Goal: Information Seeking & Learning: Learn about a topic

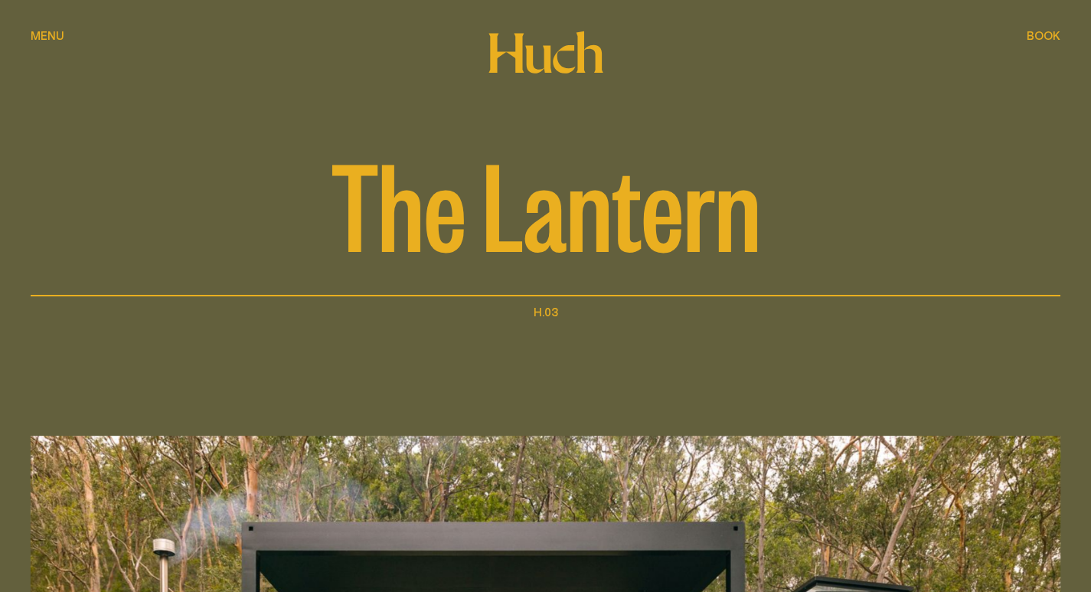
click at [60, 34] on div "Menu Menu" at bounding box center [48, 35] width 34 height 11
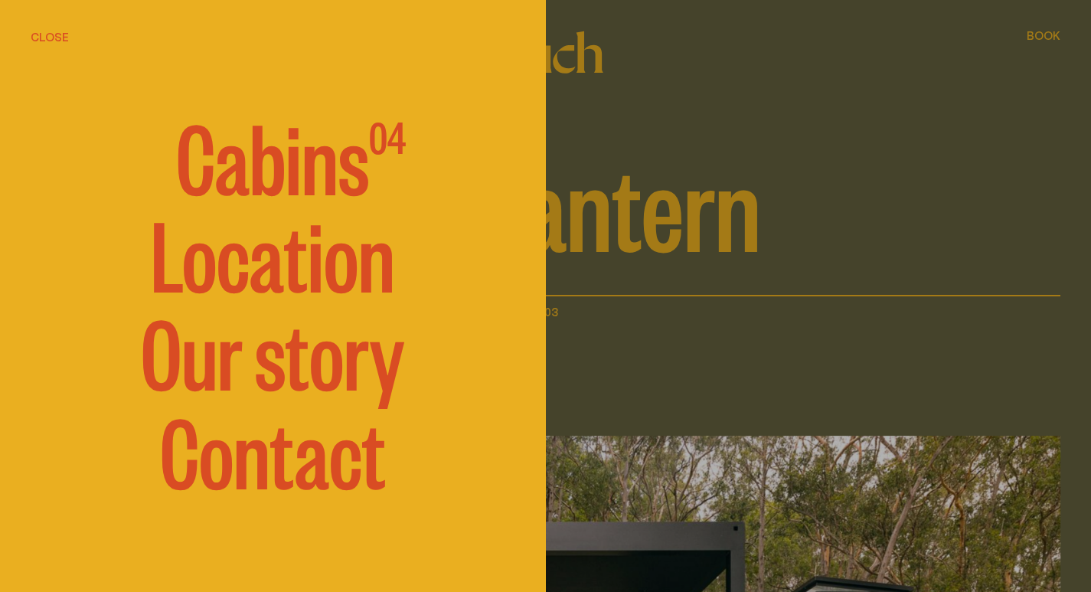
click at [308, 178] on span "Cabins" at bounding box center [272, 155] width 193 height 92
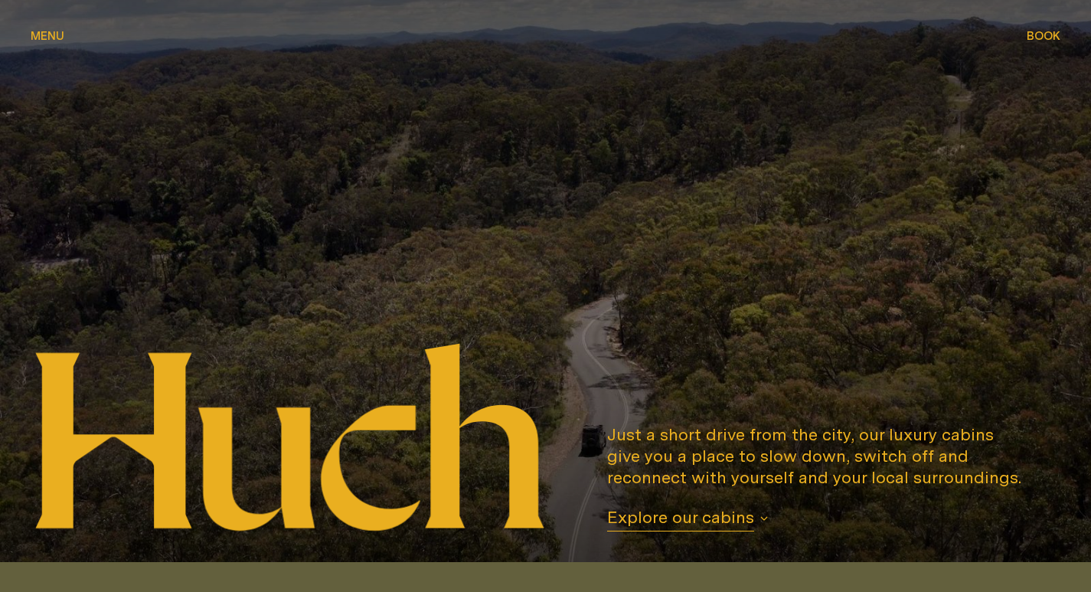
click at [43, 28] on button "Menu Menu" at bounding box center [48, 37] width 34 height 18
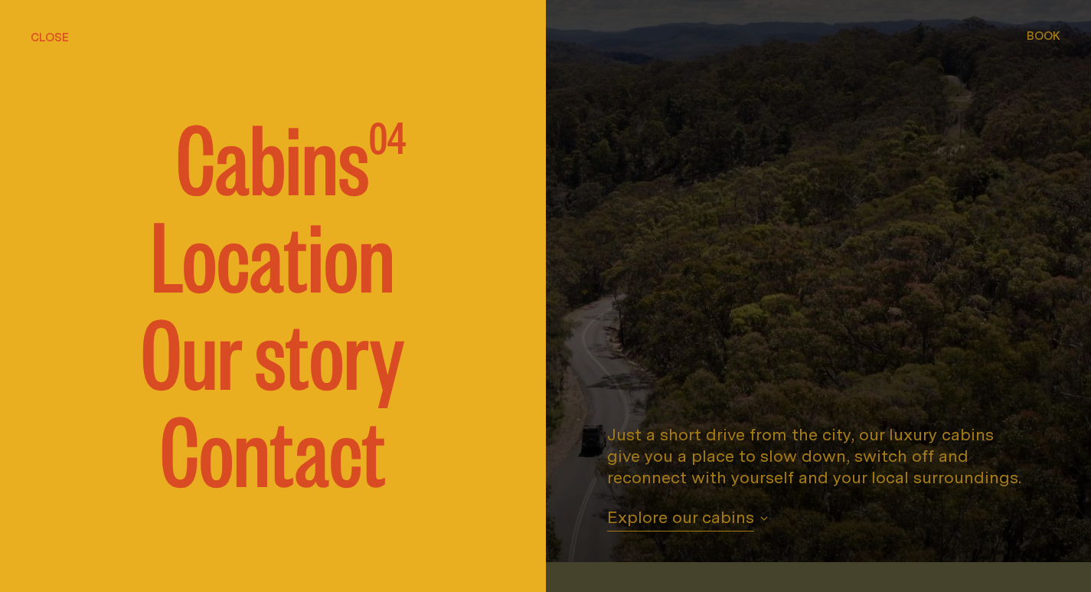
click at [283, 165] on span "Cabins" at bounding box center [272, 155] width 193 height 92
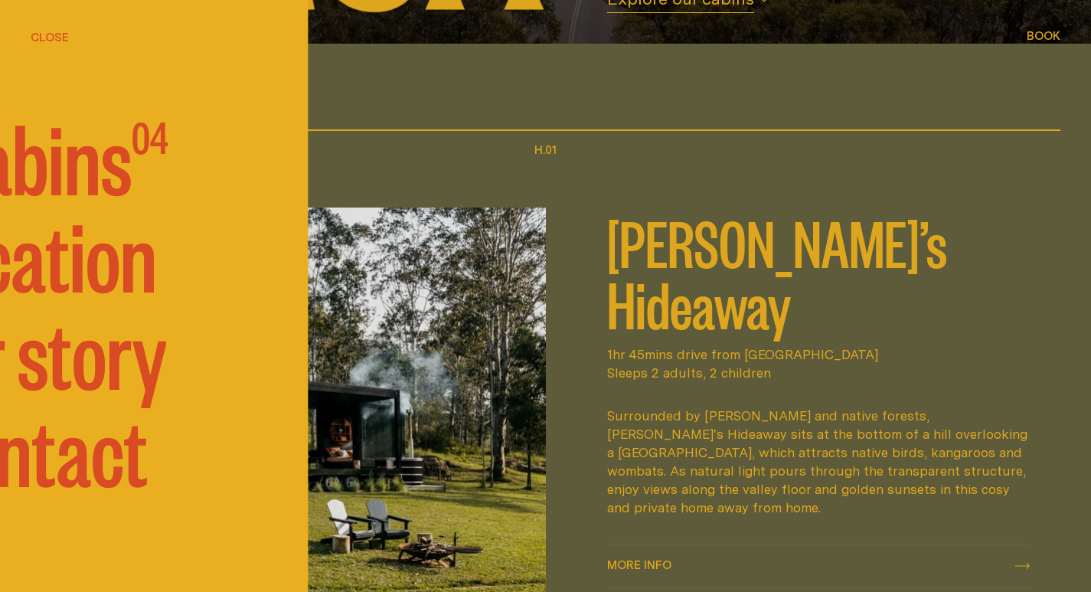
scroll to position [562, 0]
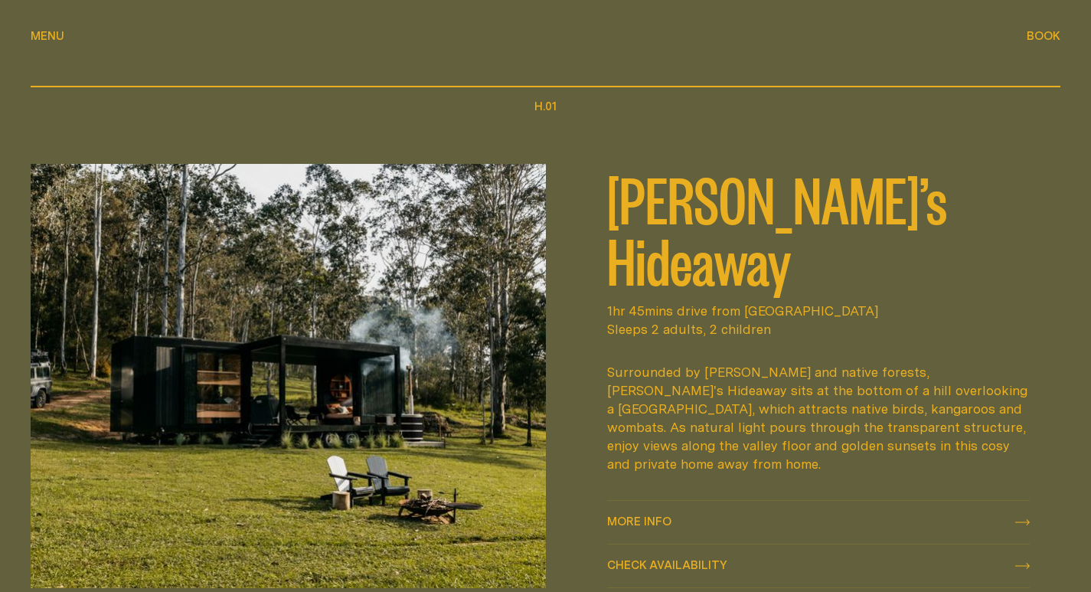
click at [489, 298] on img at bounding box center [288, 375] width 515 height 423
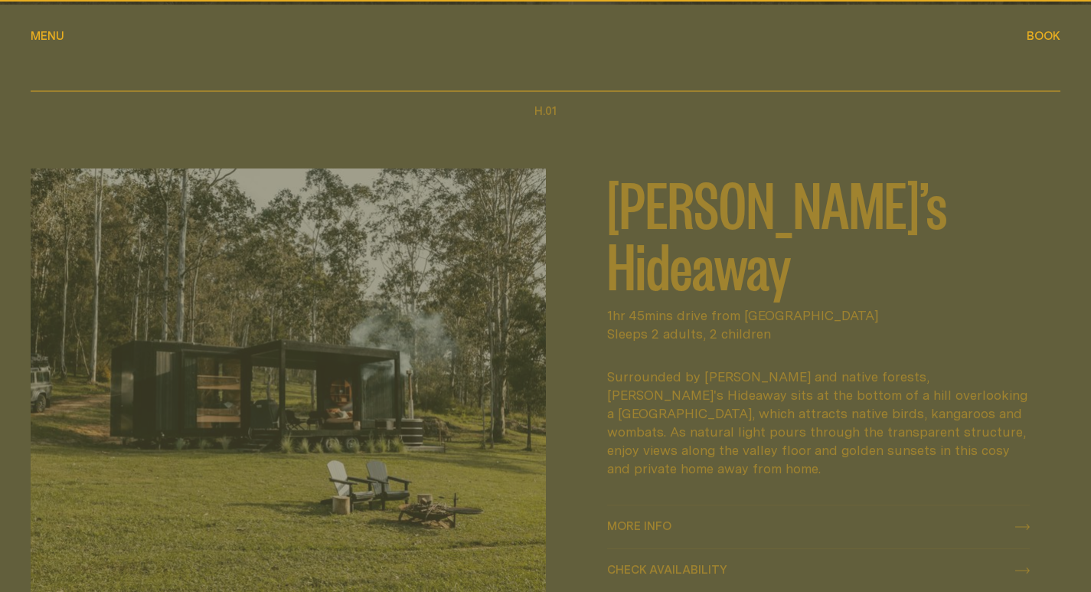
click at [489, 298] on img at bounding box center [288, 379] width 515 height 423
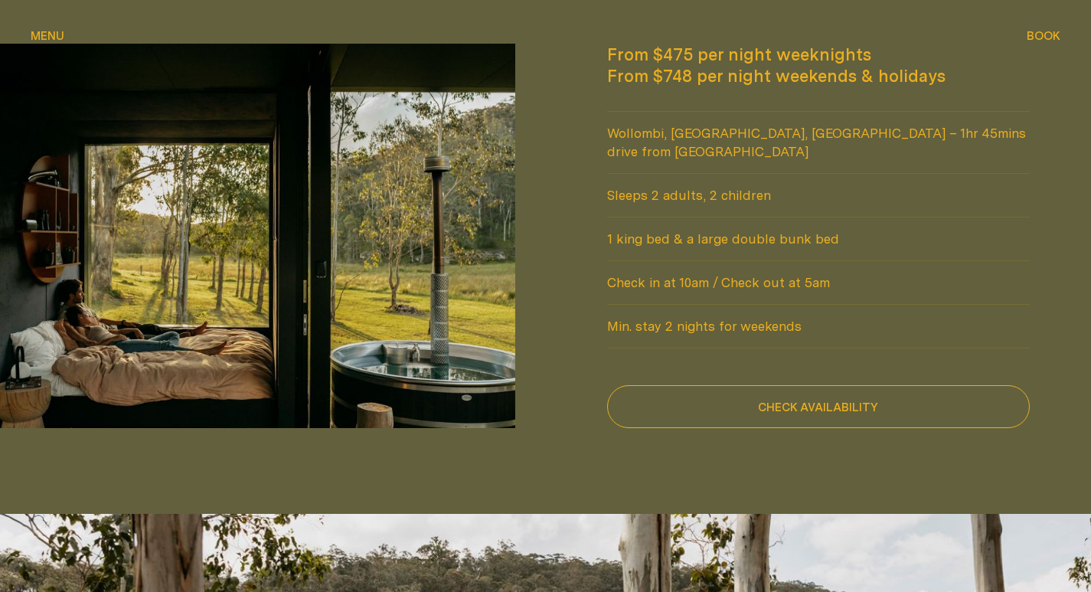
scroll to position [1162, 0]
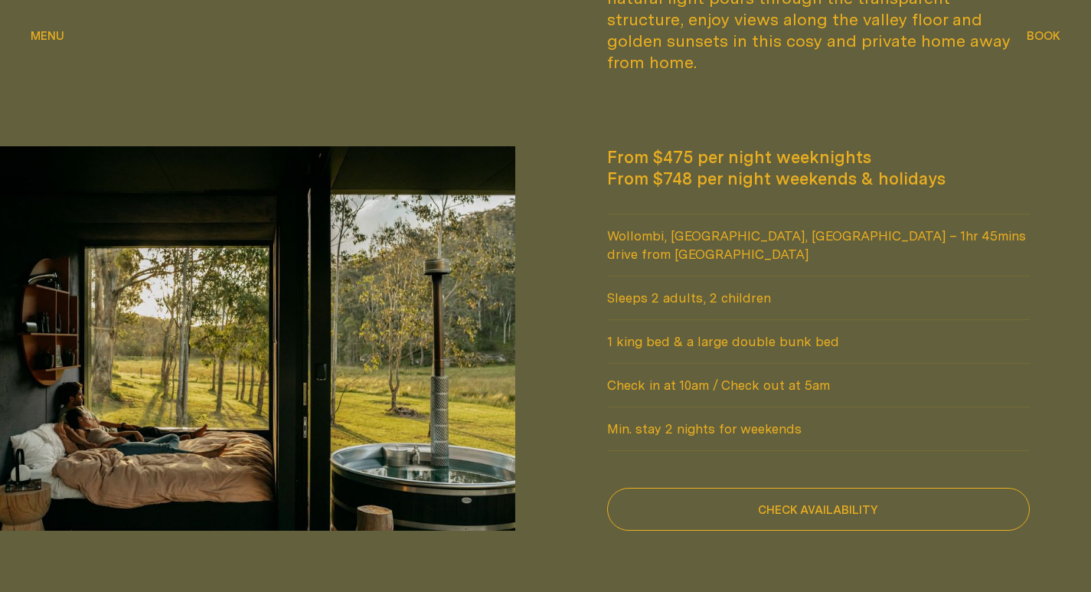
drag, startPoint x: 292, startPoint y: 324, endPoint x: 363, endPoint y: 266, distance: 91.3
click at [363, 266] on img at bounding box center [257, 338] width 515 height 384
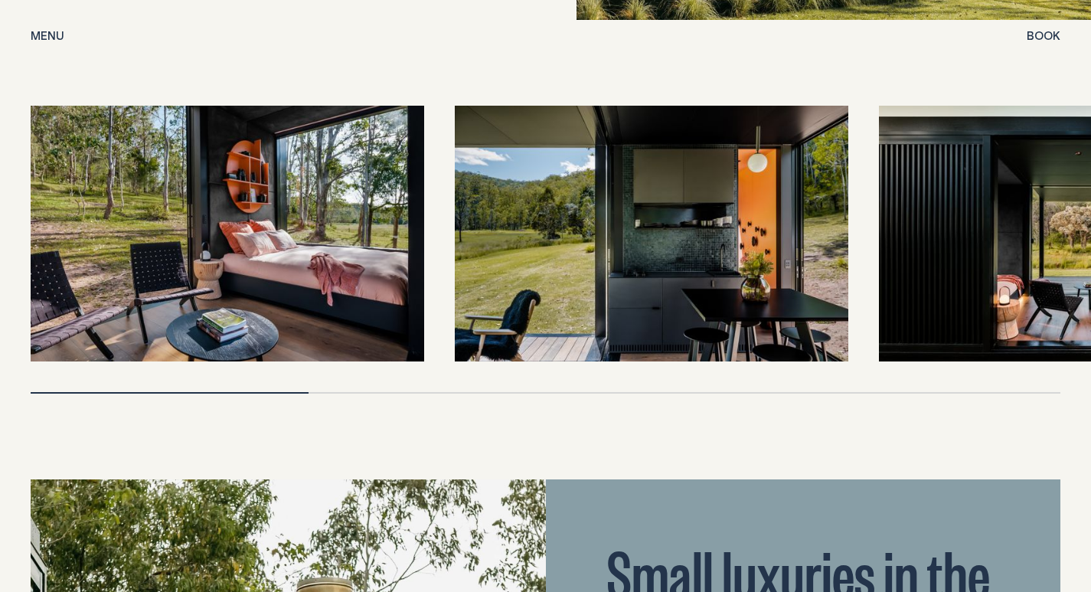
scroll to position [3124, 0]
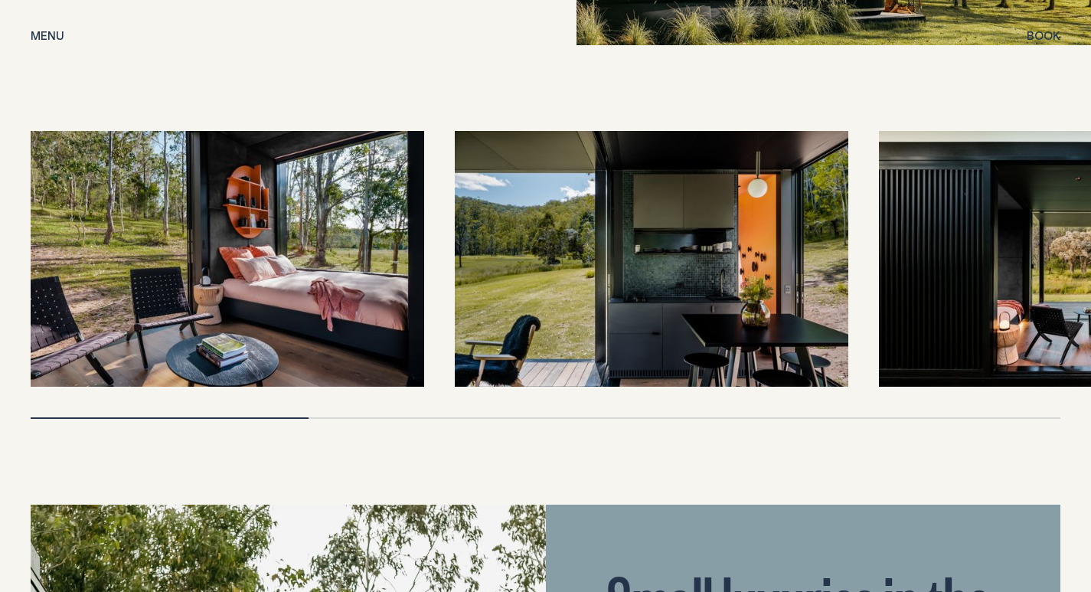
drag, startPoint x: 293, startPoint y: 405, endPoint x: 394, endPoint y: 406, distance: 101.1
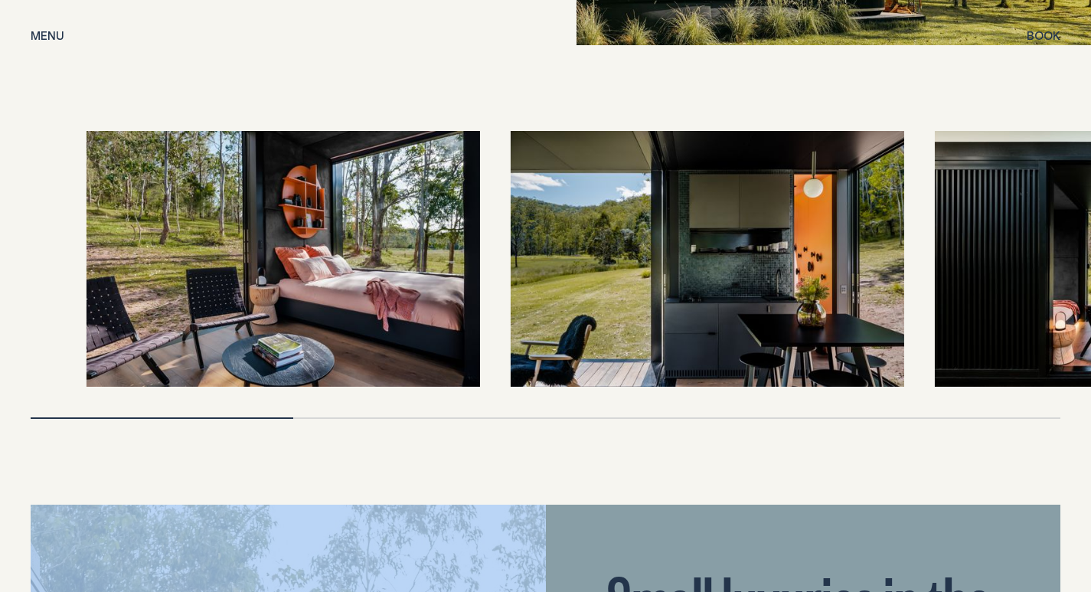
drag, startPoint x: 299, startPoint y: 400, endPoint x: 405, endPoint y: 406, distance: 105.8
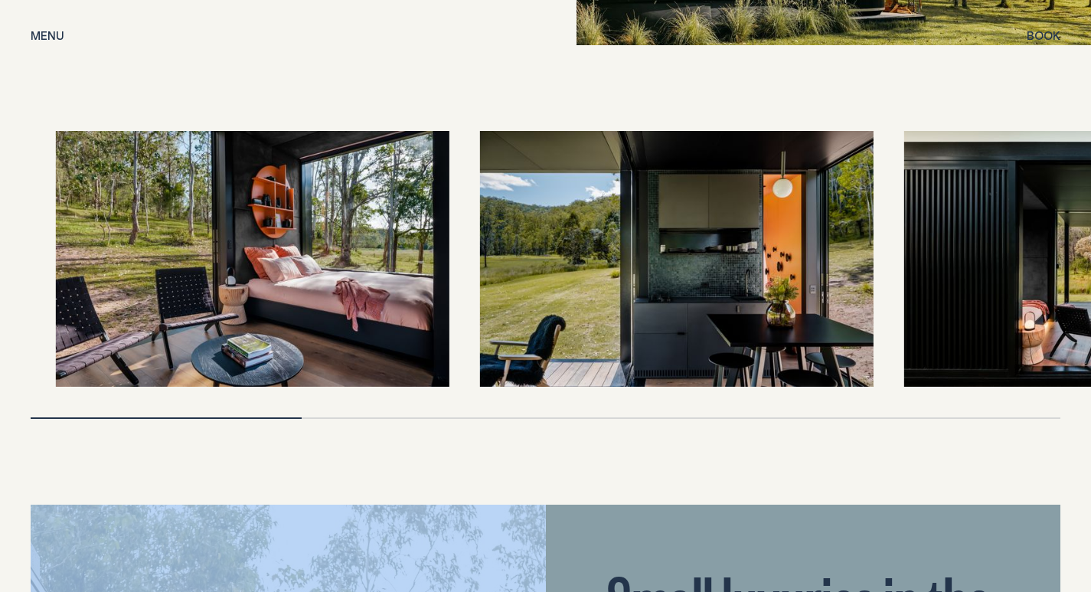
click at [455, 346] on div at bounding box center [546, 259] width 1030 height 256
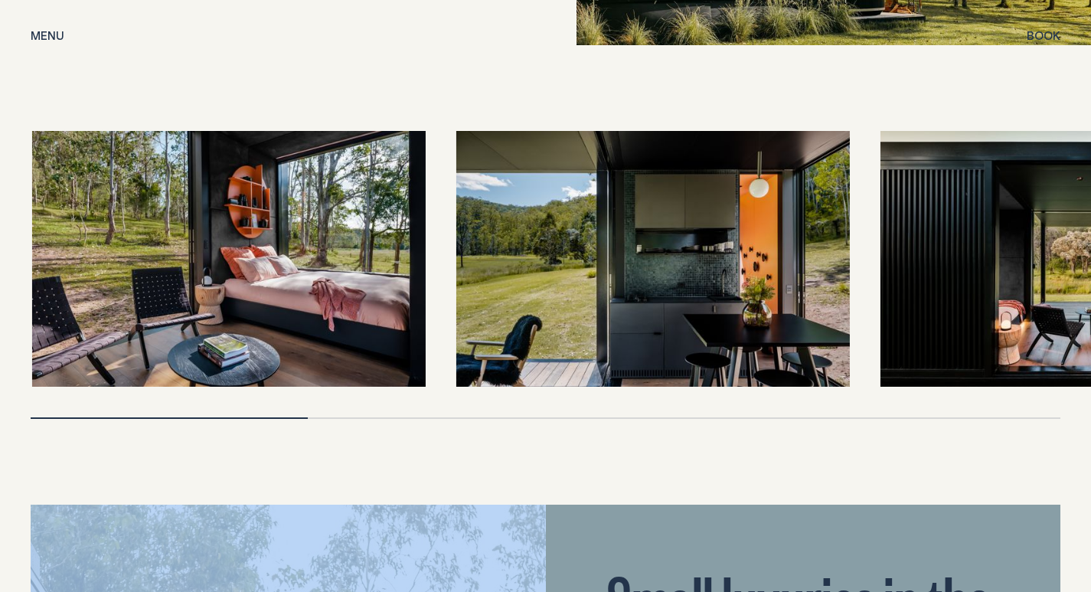
click at [539, 338] on img at bounding box center [652, 259] width 393 height 256
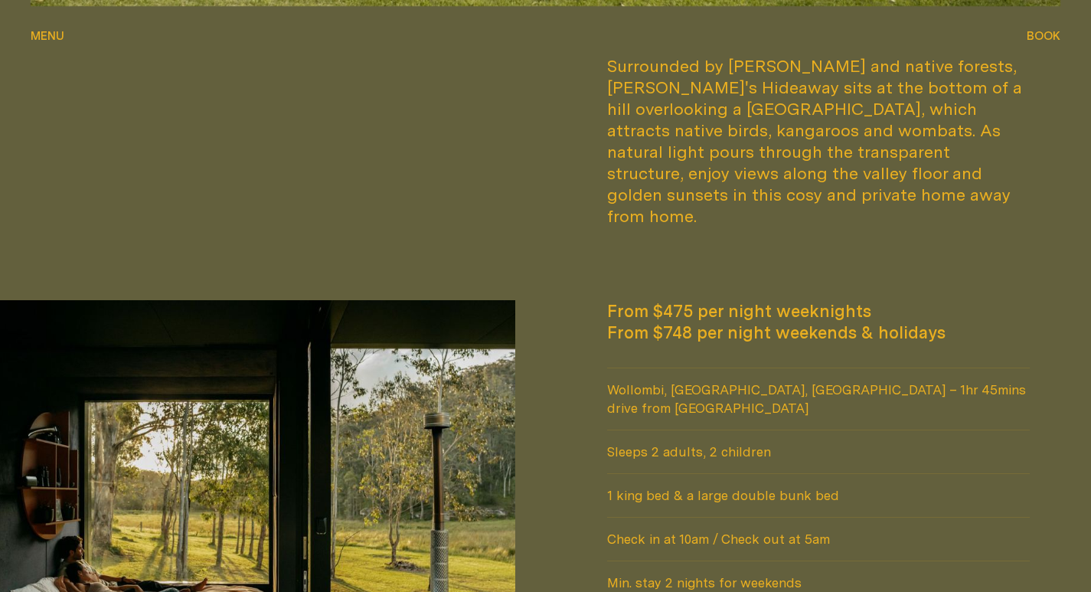
scroll to position [1148, 0]
